Goal: Find specific page/section: Find specific page/section

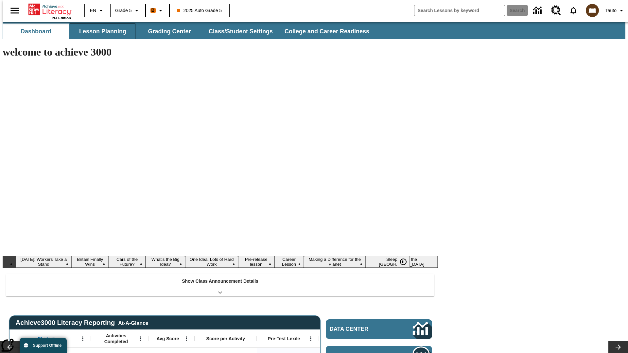
click at [100, 31] on button "Lesson Planning" at bounding box center [102, 32] width 65 height 16
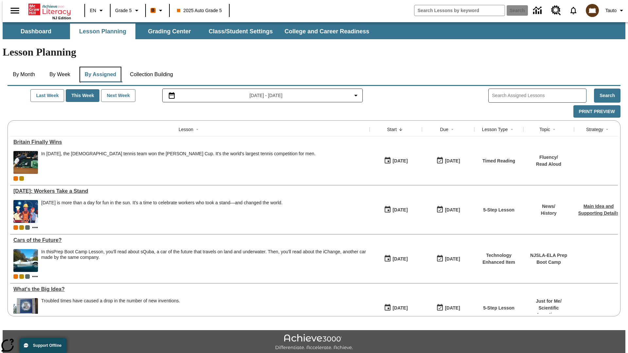
click at [99, 67] on button "By Assigned" at bounding box center [101, 75] width 42 height 16
type input "CVC Short Vowels Lesson 2"
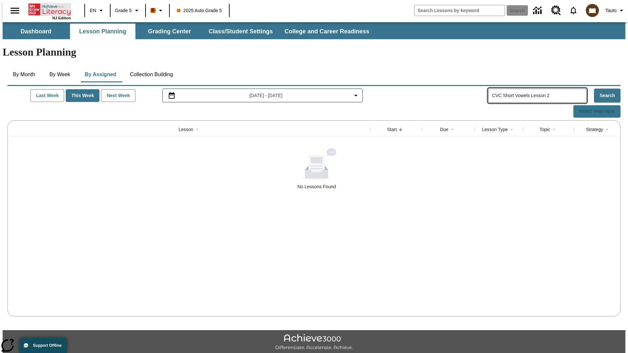
click at [47, 9] on icon "Home" at bounding box center [50, 9] width 44 height 13
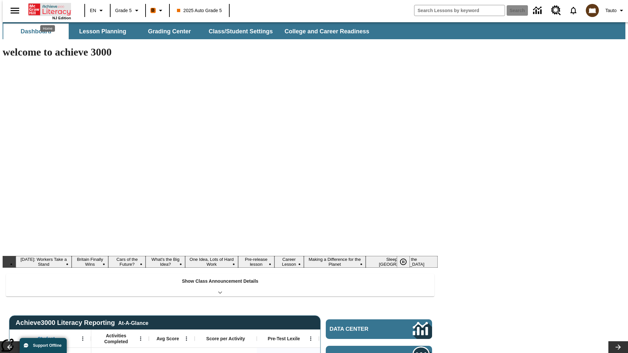
type input "-1"
